Goal: Task Accomplishment & Management: Use online tool/utility

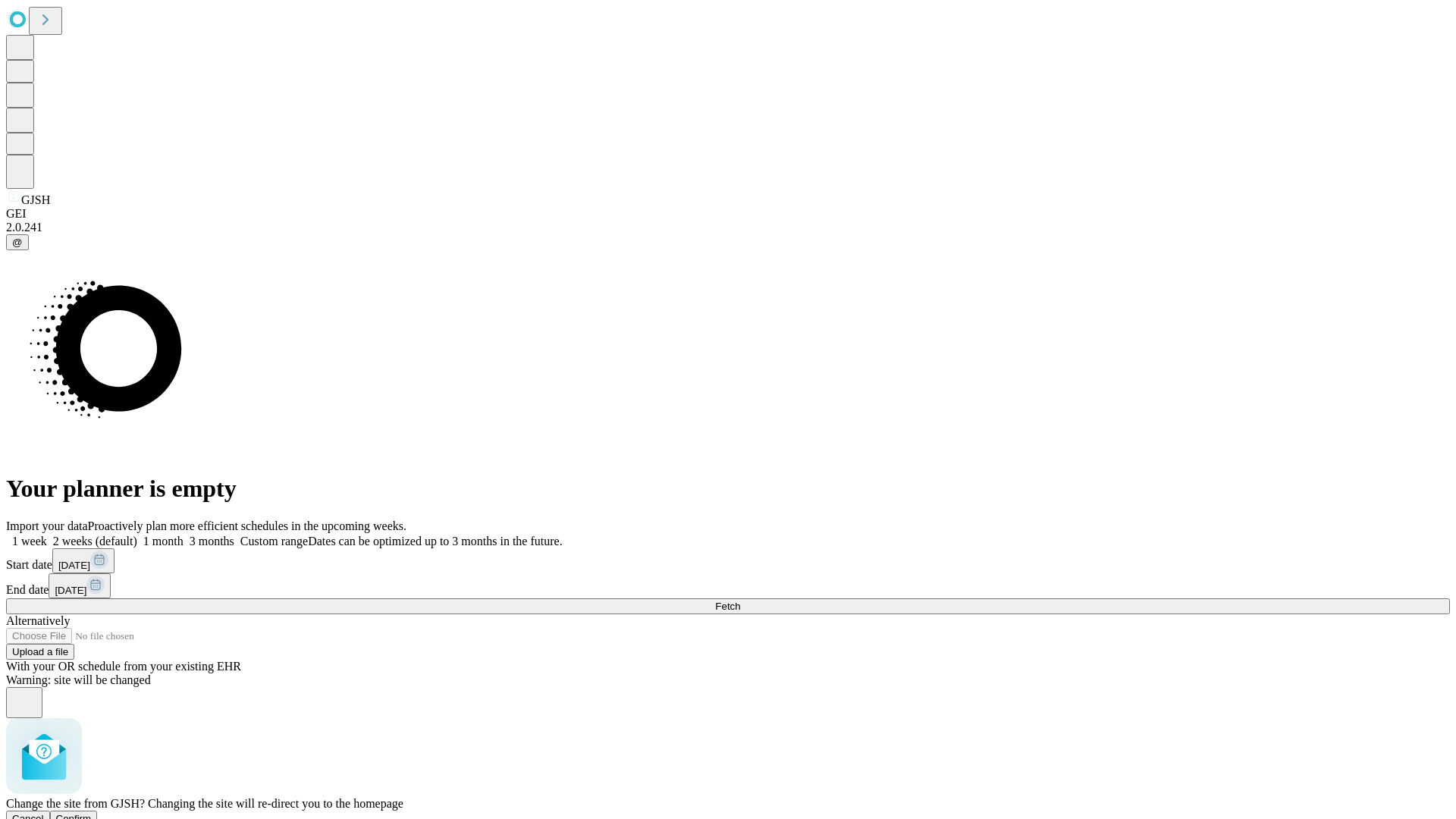
click at [92, 814] on span "Confirm" at bounding box center [74, 819] width 36 height 12
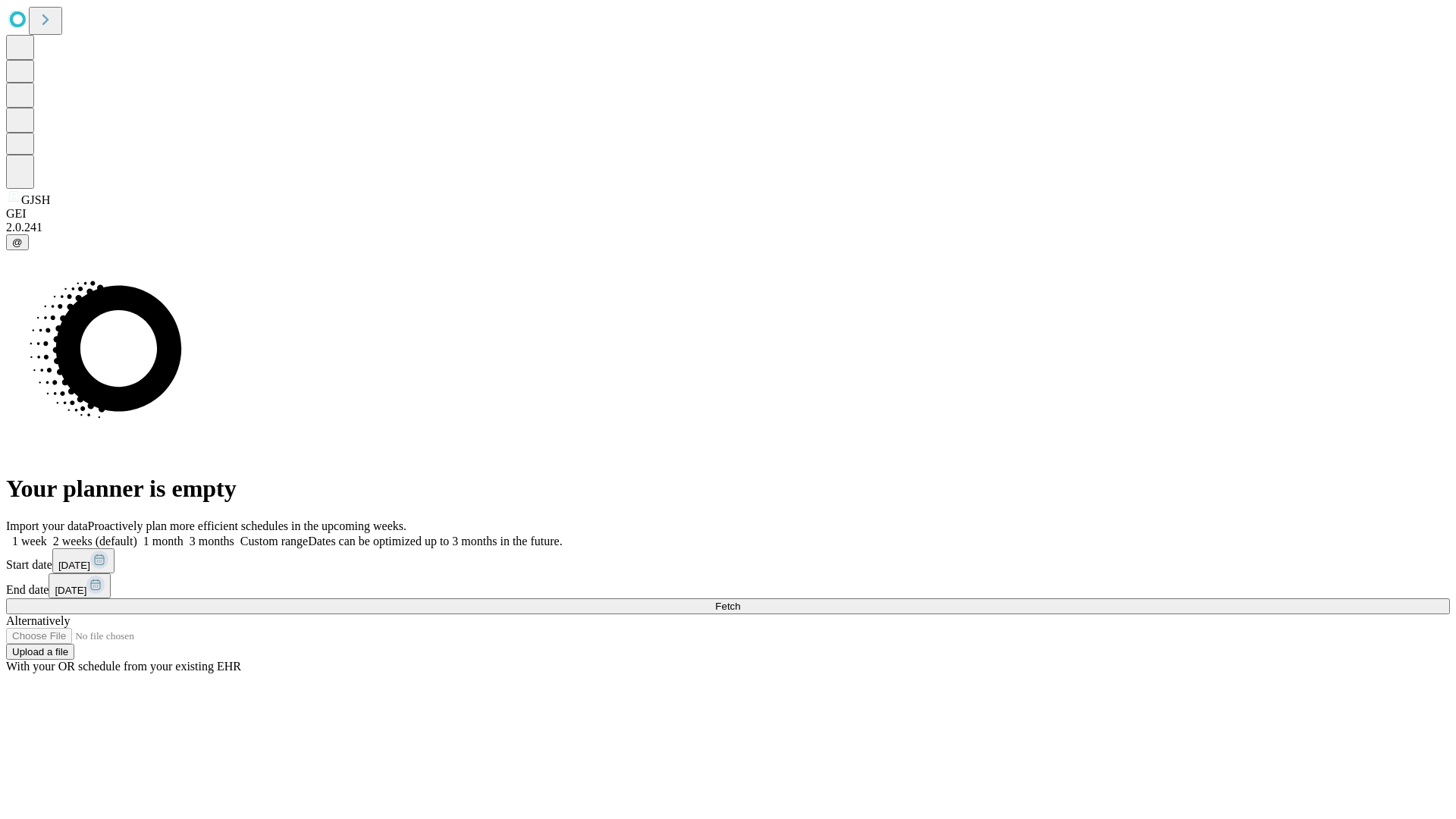
click at [47, 535] on label "1 week" at bounding box center [26, 541] width 41 height 13
click at [740, 601] on span "Fetch" at bounding box center [728, 606] width 25 height 12
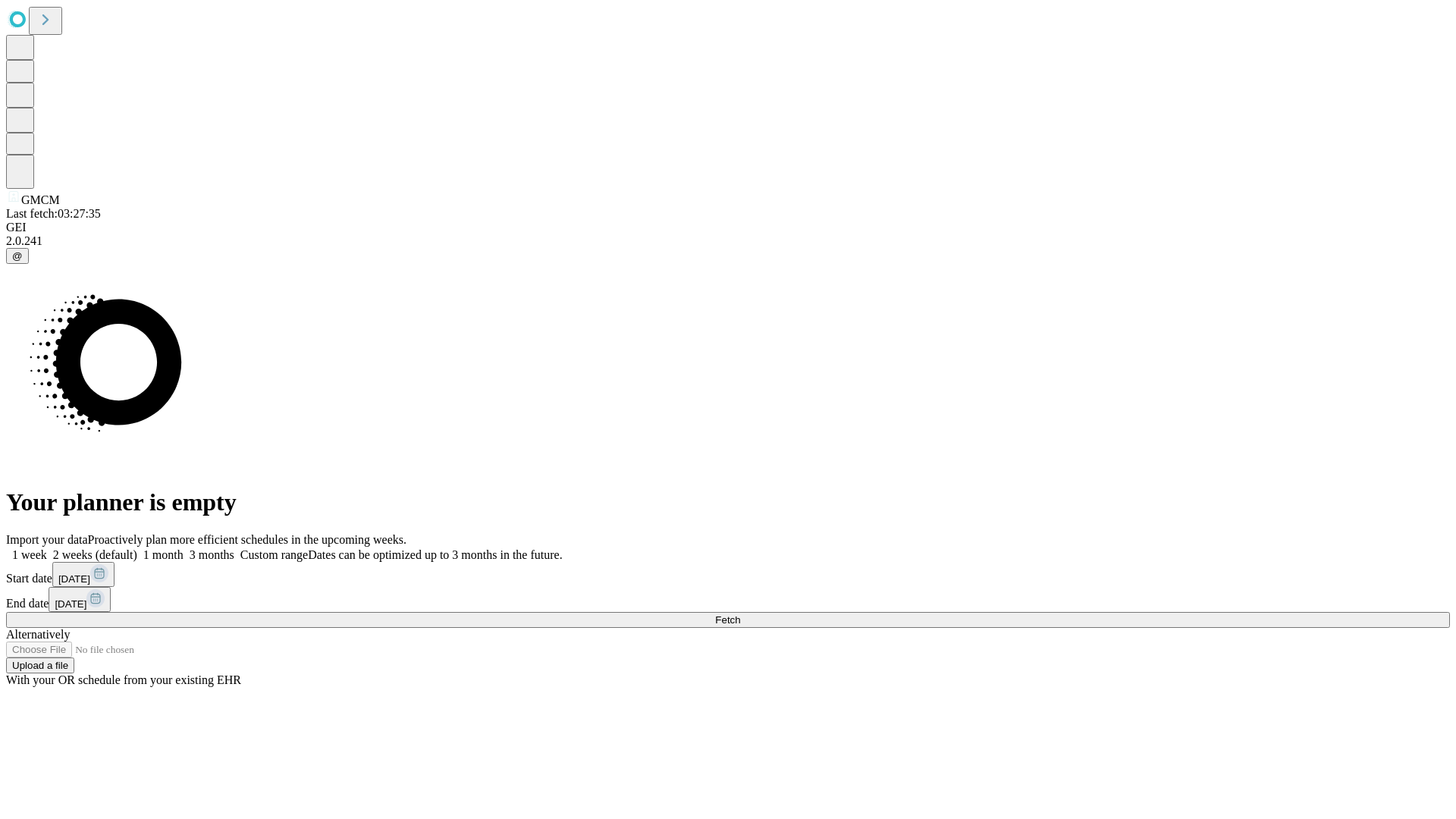
click at [47, 549] on label "1 week" at bounding box center [26, 555] width 41 height 13
click at [740, 615] on span "Fetch" at bounding box center [728, 620] width 25 height 12
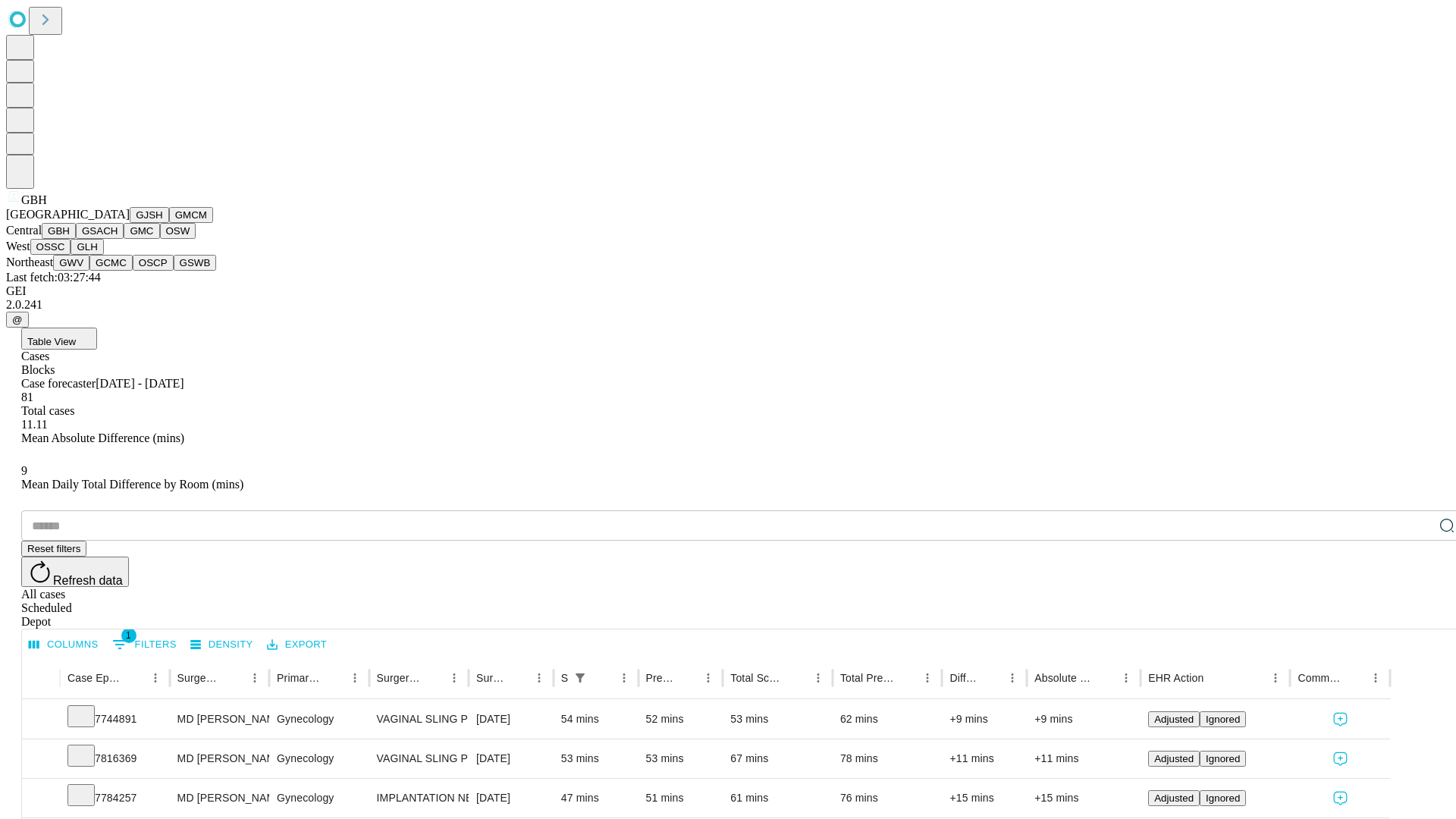
click at [117, 239] on button "GSACH" at bounding box center [100, 231] width 48 height 16
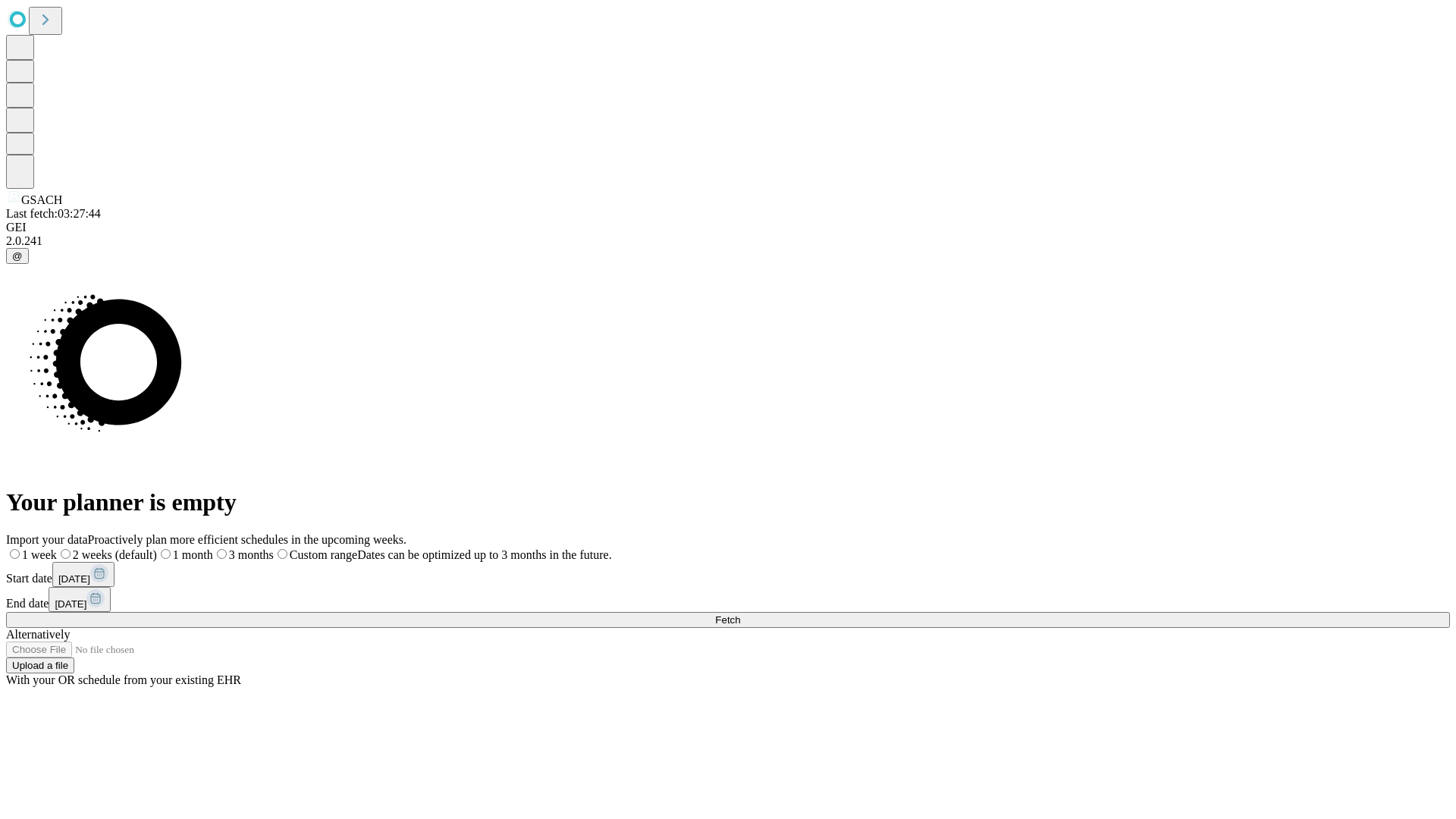
click at [57, 549] on label "1 week" at bounding box center [31, 555] width 50 height 13
click at [740, 615] on span "Fetch" at bounding box center [728, 620] width 25 height 12
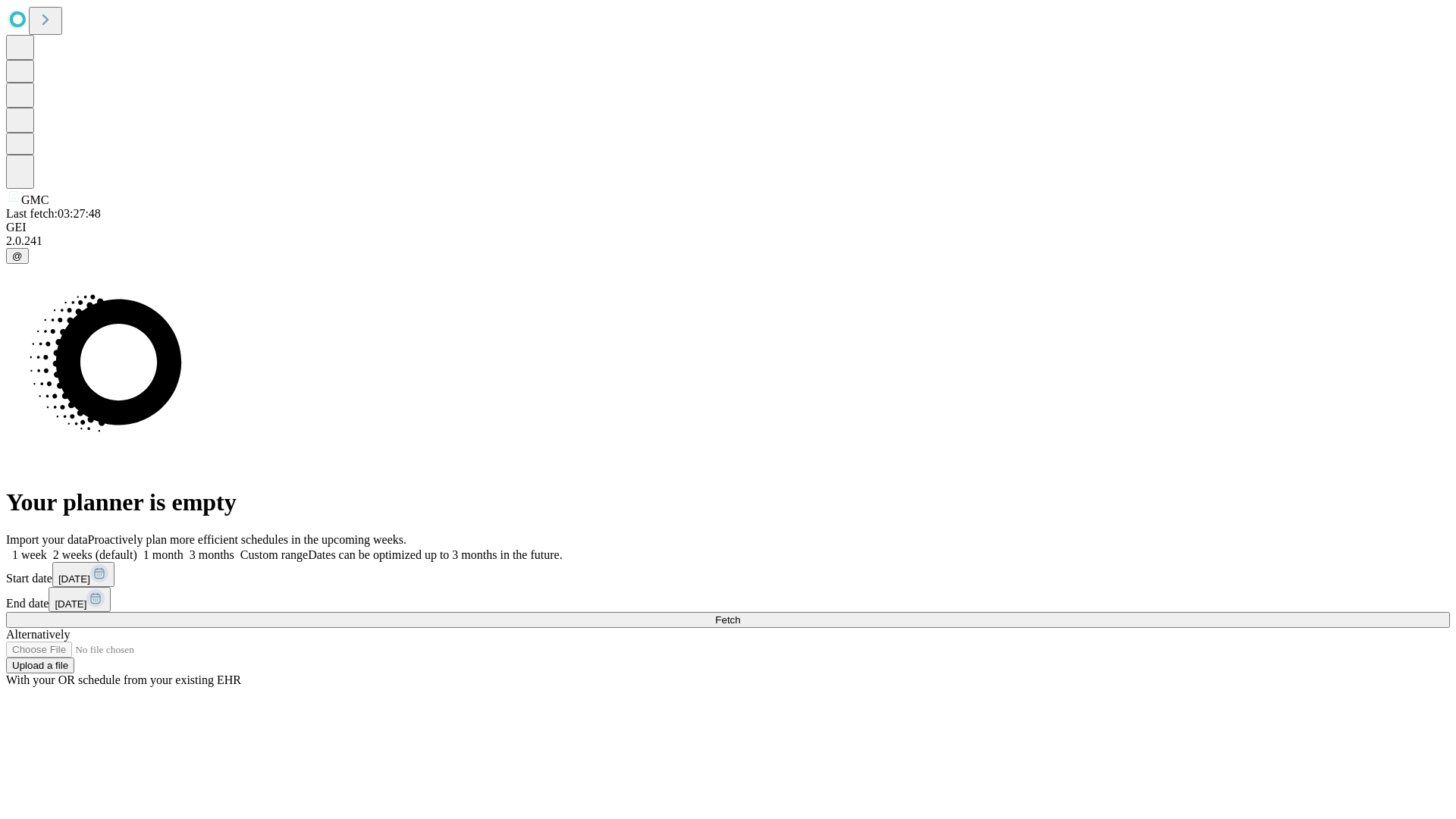
click at [47, 549] on label "1 week" at bounding box center [26, 555] width 41 height 13
click at [740, 615] on span "Fetch" at bounding box center [728, 620] width 25 height 12
click at [47, 549] on label "1 week" at bounding box center [26, 555] width 41 height 13
click at [740, 615] on span "Fetch" at bounding box center [728, 620] width 25 height 12
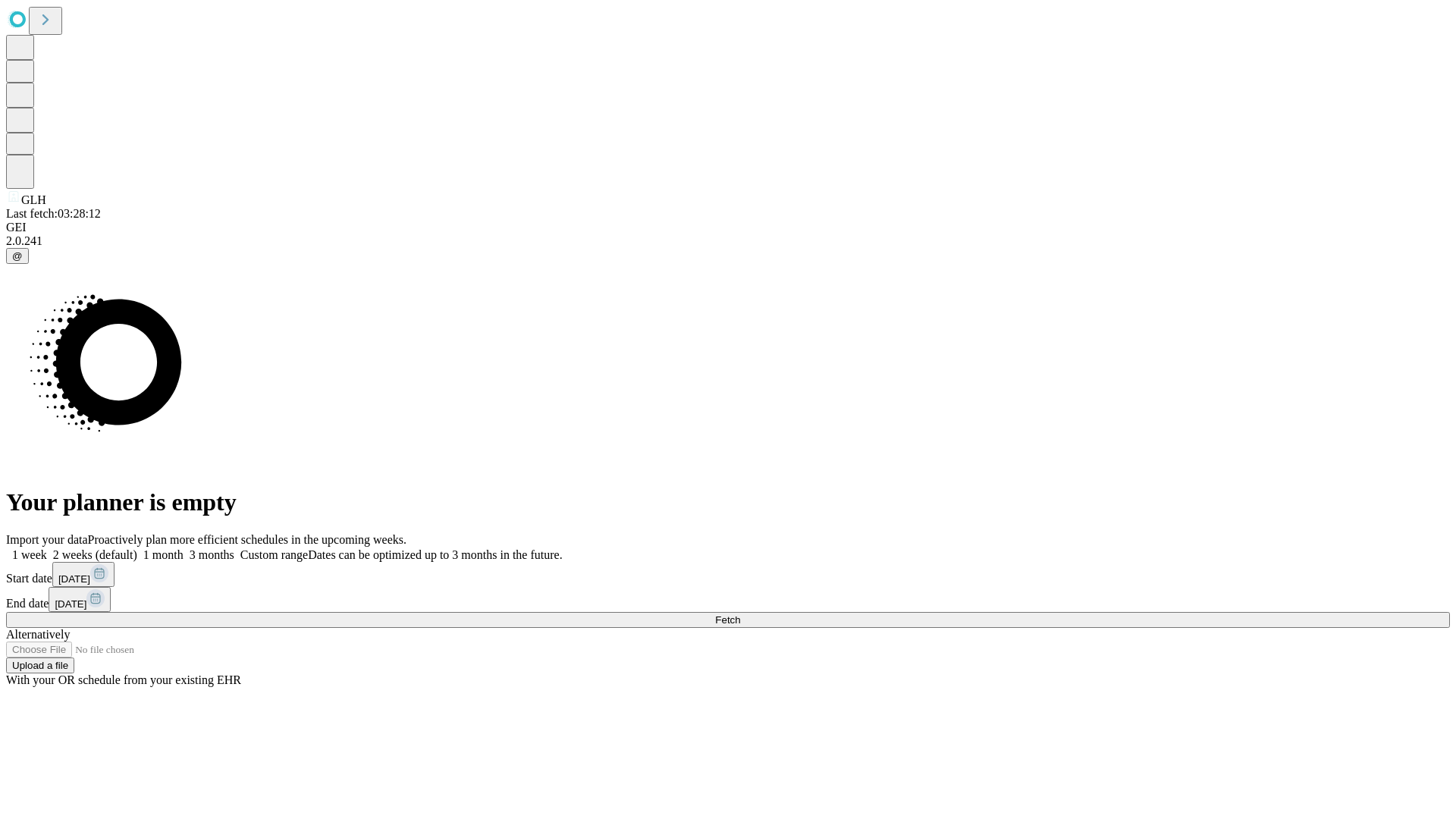
click at [47, 549] on label "1 week" at bounding box center [26, 555] width 41 height 13
click at [740, 615] on span "Fetch" at bounding box center [728, 620] width 25 height 12
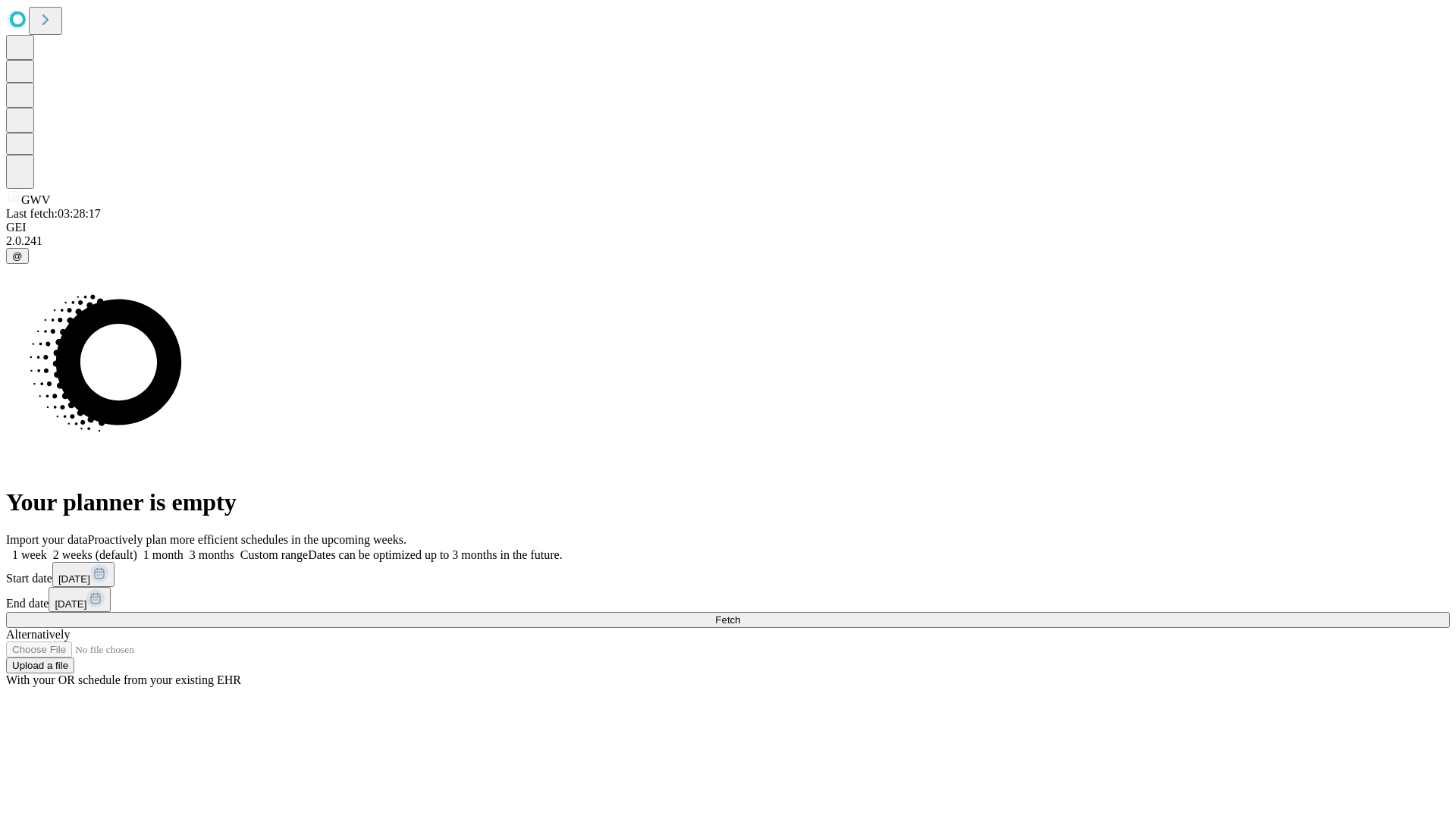
click at [47, 549] on label "1 week" at bounding box center [26, 555] width 41 height 13
click at [740, 615] on span "Fetch" at bounding box center [728, 620] width 25 height 12
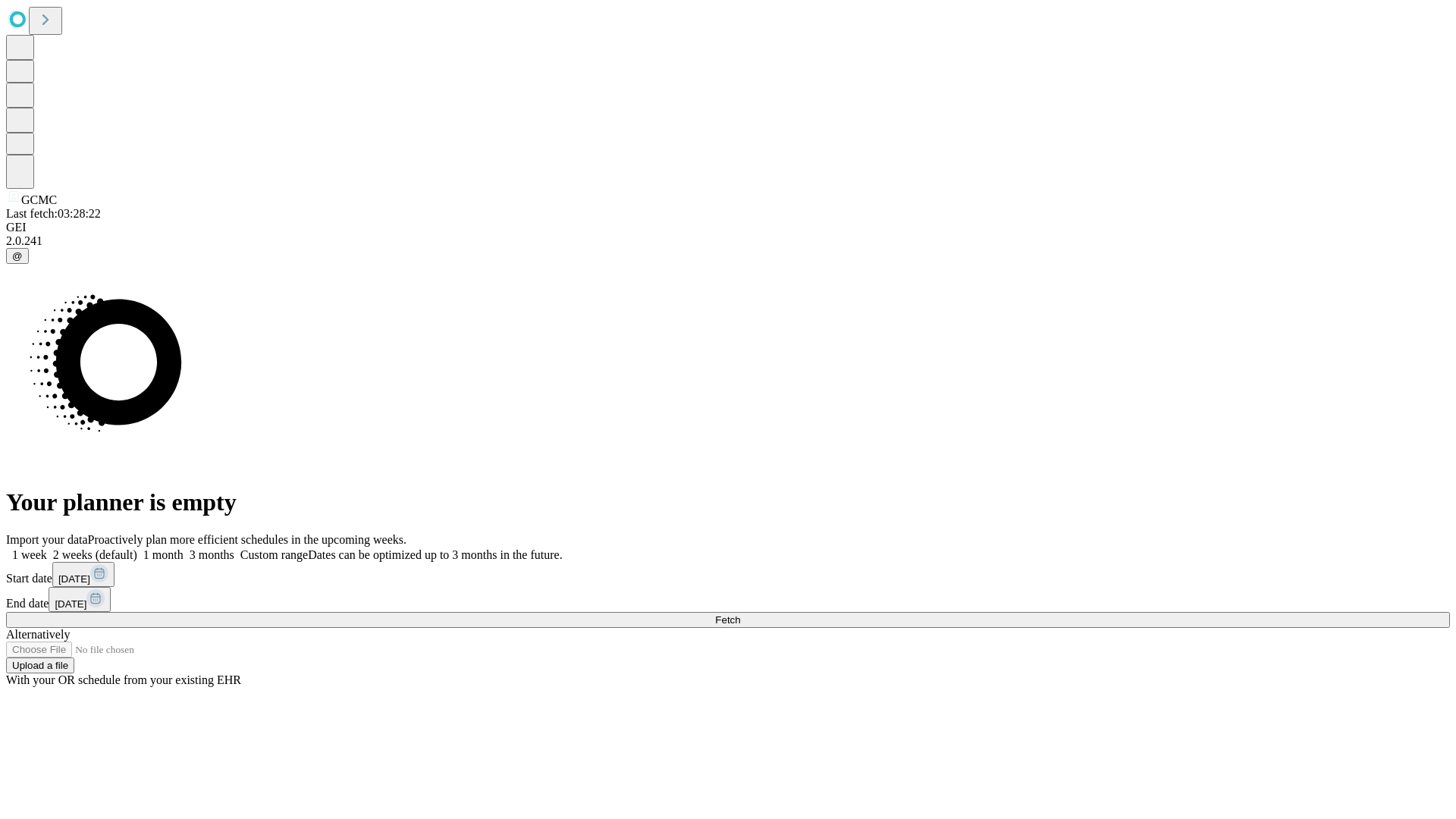
click at [47, 549] on label "1 week" at bounding box center [26, 555] width 41 height 13
click at [740, 615] on span "Fetch" at bounding box center [728, 620] width 25 height 12
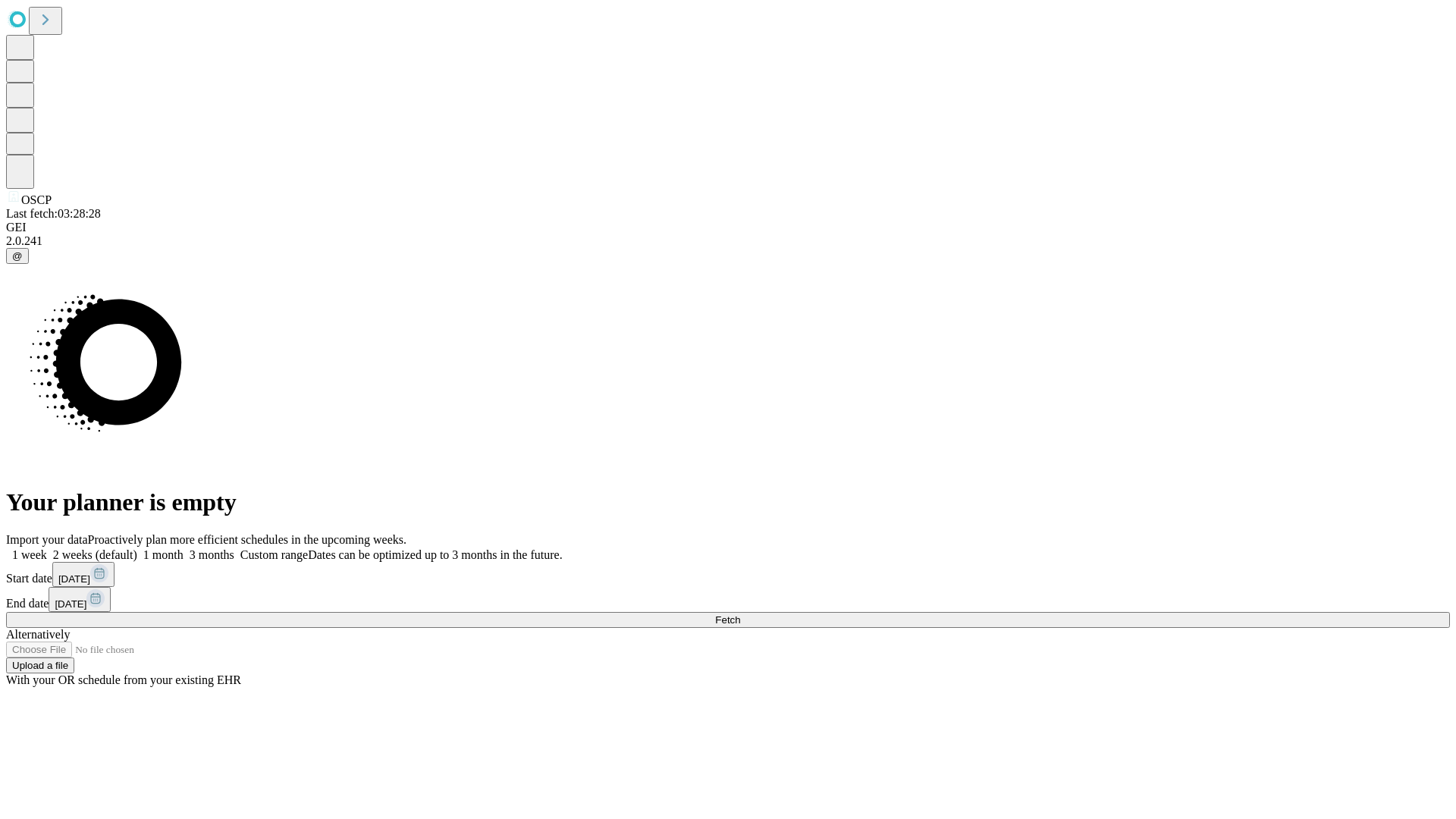
click at [740, 615] on span "Fetch" at bounding box center [728, 620] width 25 height 12
